Goal: Task Accomplishment & Management: Manage account settings

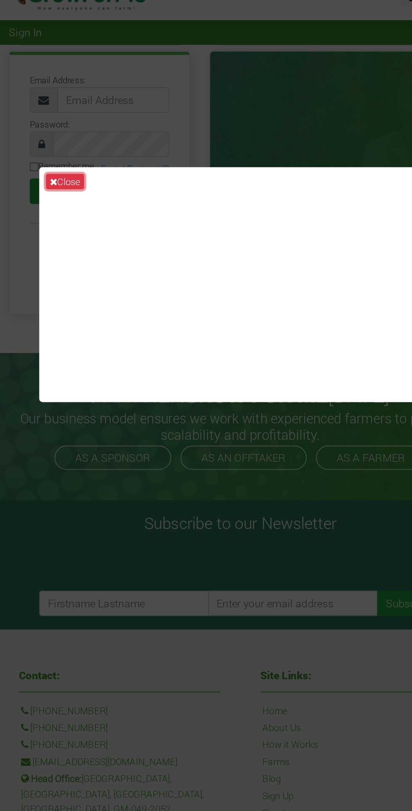
click at [96, 136] on button "Close" at bounding box center [96, 131] width 24 height 10
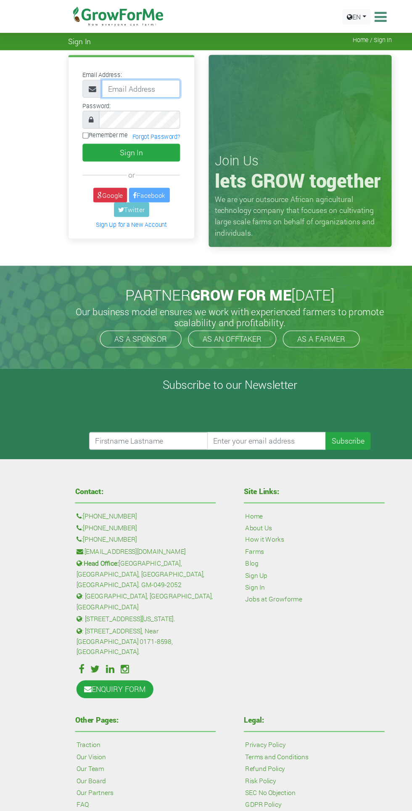
click at [121, 85] on input "email" at bounding box center [126, 80] width 70 height 16
type input "daniellarbidamptey@gmail.com"
click at [74, 129] on button "Sign In" at bounding box center [118, 137] width 88 height 16
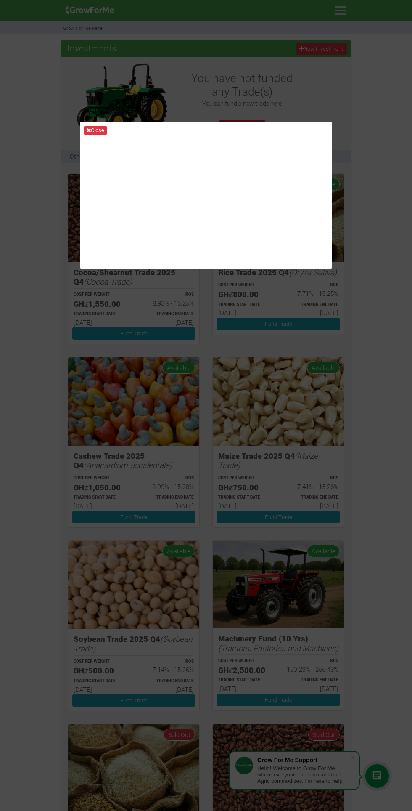
scroll to position [1, 0]
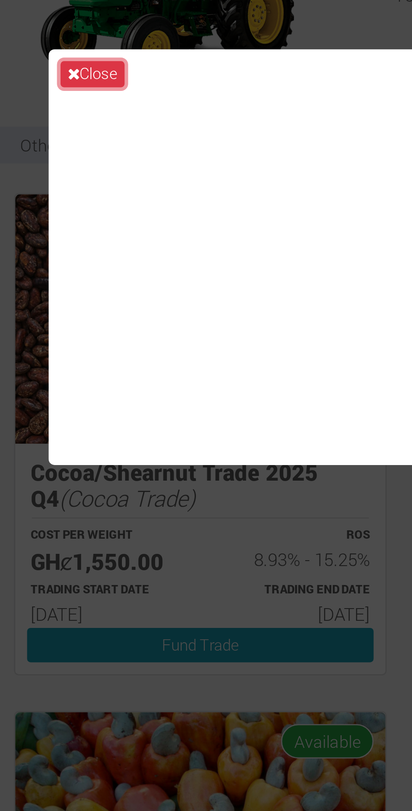
click at [92, 135] on button "Close" at bounding box center [95, 130] width 23 height 9
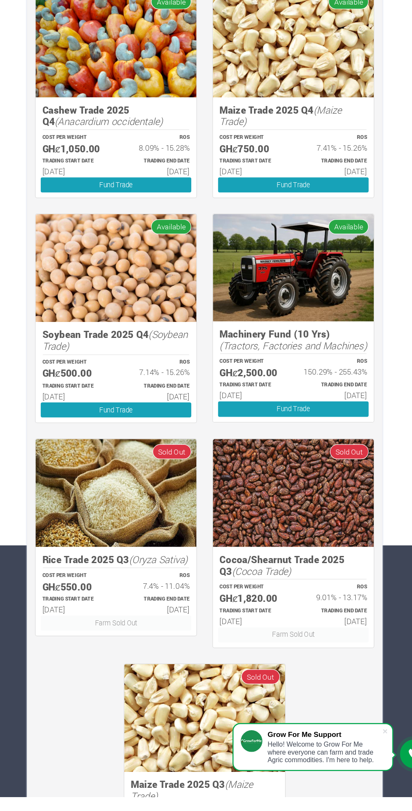
scroll to position [205, 0]
